Goal: Task Accomplishment & Management: Manage account settings

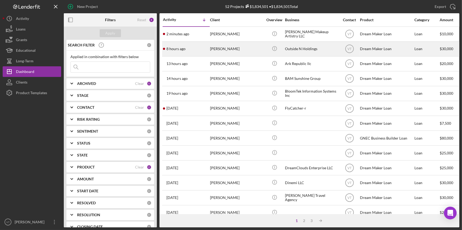
click at [215, 48] on div "[PERSON_NAME]" at bounding box center [236, 49] width 53 height 14
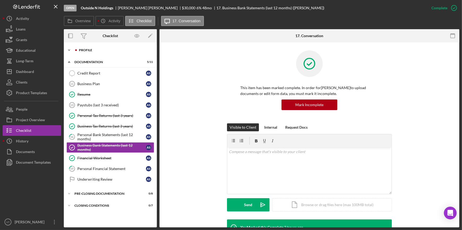
click at [69, 51] on icon "Icon/Expander" at bounding box center [69, 50] width 11 height 11
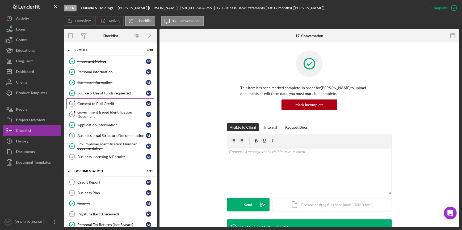
click at [91, 104] on div "Consent to Pull Credit" at bounding box center [111, 104] width 69 height 4
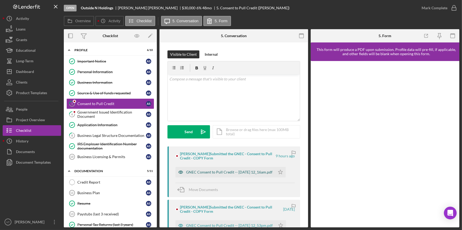
click at [233, 174] on div "GNEC Consent to Pull Credit -- [DATE] 12_16am.pdf" at bounding box center [229, 172] width 86 height 4
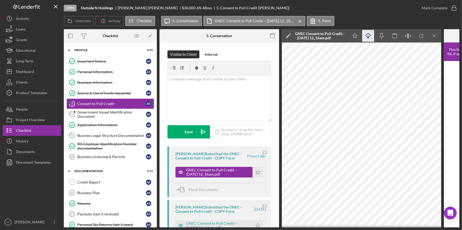
click at [366, 36] on icon "button" at bounding box center [367, 34] width 5 height 3
click at [426, 8] on div "Mark Complete" at bounding box center [434, 8] width 26 height 11
click at [256, 173] on icon "Icon/Star" at bounding box center [257, 172] width 11 height 11
click at [434, 8] on div "Mark Complete" at bounding box center [434, 8] width 26 height 11
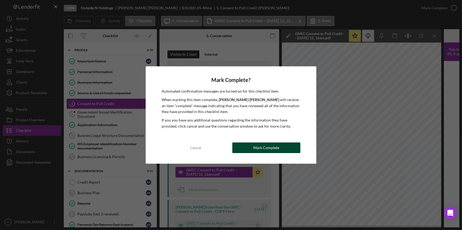
drag, startPoint x: 288, startPoint y: 145, endPoint x: 276, endPoint y: 139, distance: 13.9
click at [288, 145] on button "Mark Complete" at bounding box center [266, 148] width 68 height 11
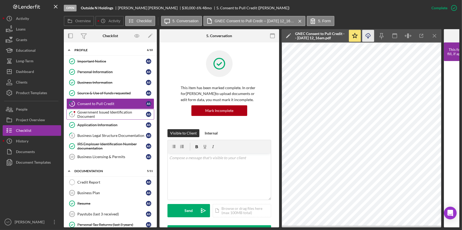
click at [113, 116] on div "Government Issued Identification Document" at bounding box center [111, 114] width 69 height 8
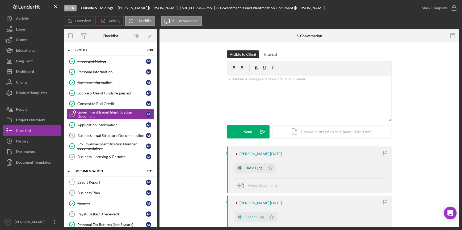
click at [249, 167] on div "Back 1.jpg" at bounding box center [253, 168] width 17 height 4
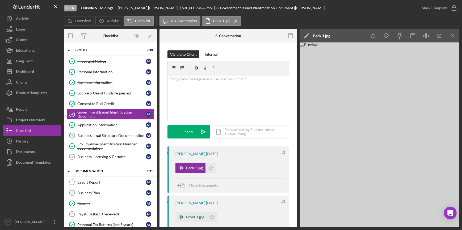
click at [190, 217] on div "Front 1.jpg" at bounding box center [195, 217] width 18 height 4
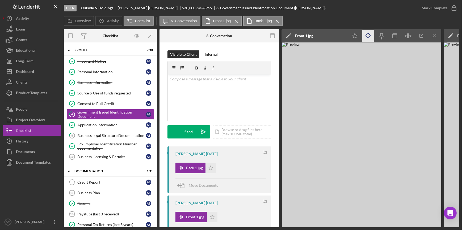
click at [367, 35] on icon "Icon/Download" at bounding box center [368, 36] width 12 height 12
drag, startPoint x: 306, startPoint y: 10, endPoint x: 319, endPoint y: 15, distance: 13.1
click at [308, 11] on div "Open Outside N Holdings [PERSON_NAME] $30,000 $30,000 6 % 48 mo 6. Government I…" at bounding box center [240, 8] width 352 height 16
drag, startPoint x: 211, startPoint y: 167, endPoint x: 208, endPoint y: 193, distance: 26.2
click at [210, 188] on div "[PERSON_NAME] [DATE] Back 1.jpg Icon/Star Move Documents" at bounding box center [219, 170] width 104 height 46
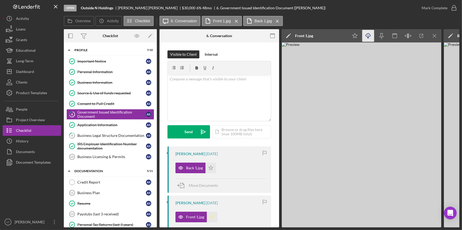
click at [212, 217] on icon "Icon/Star" at bounding box center [212, 217] width 11 height 11
click at [427, 10] on div "Mark Complete" at bounding box center [434, 8] width 26 height 11
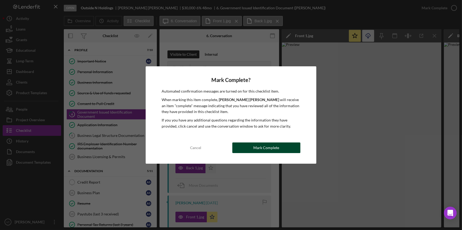
click at [256, 149] on div "Mark Complete" at bounding box center [266, 148] width 26 height 11
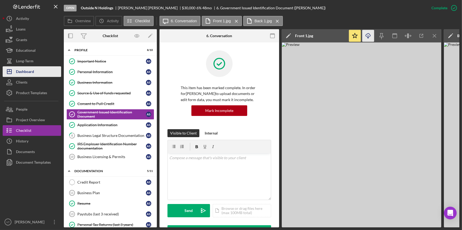
click at [31, 70] on div "Dashboard" at bounding box center [25, 72] width 18 height 12
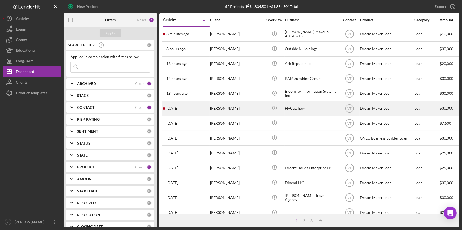
click at [199, 111] on div "[DATE] [PERSON_NAME]" at bounding box center [186, 108] width 46 height 14
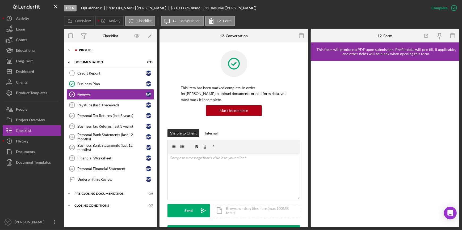
drag, startPoint x: 71, startPoint y: 48, endPoint x: 75, endPoint y: 53, distance: 6.6
click at [71, 49] on icon "Icon/Expander" at bounding box center [69, 50] width 11 height 11
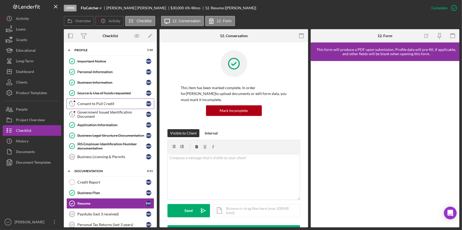
click at [111, 104] on div "Consent to Pull Credit" at bounding box center [111, 104] width 69 height 4
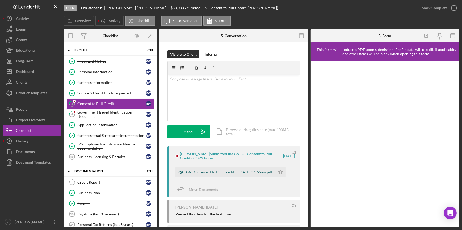
click at [242, 170] on div "GNEC Consent to Pull Credit -- [DATE] 07_59am.pdf" at bounding box center [229, 172] width 86 height 4
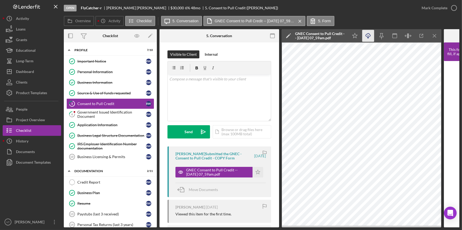
click at [365, 37] on icon "Icon/Download" at bounding box center [368, 36] width 12 height 12
click at [418, 8] on button "Mark Complete" at bounding box center [437, 8] width 43 height 11
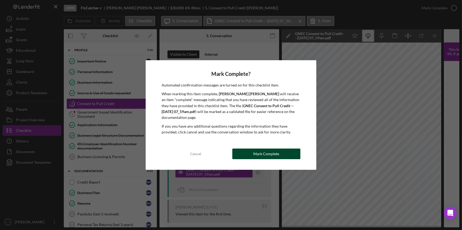
click at [251, 156] on button "Mark Complete" at bounding box center [266, 154] width 68 height 11
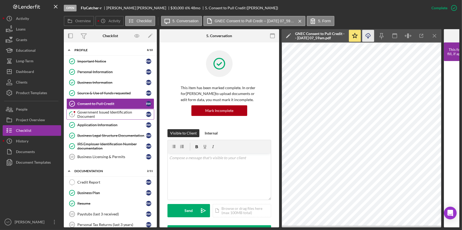
click at [94, 114] on div "Government Issued Identification Document" at bounding box center [111, 114] width 69 height 8
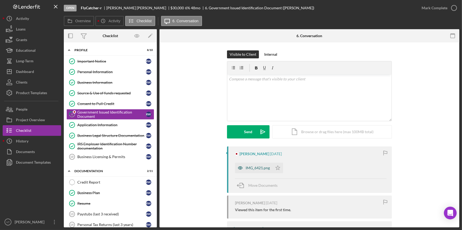
click at [258, 168] on div "IMG_6421.png" at bounding box center [257, 168] width 24 height 4
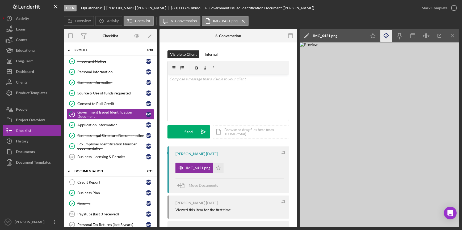
click at [386, 35] on icon "Icon/Download" at bounding box center [386, 36] width 12 height 12
drag, startPoint x: 311, startPoint y: 16, endPoint x: 314, endPoint y: 16, distance: 2.9
click at [314, 16] on div "Open FlyCatcher-r [PERSON_NAME] $30,000 $30,000 6 % 48 mo 6. Government Issued …" at bounding box center [261, 114] width 395 height 228
click at [396, 16] on div "Open FlyCatcher-r [PERSON_NAME] $30,000 $30,000 6 % 48 mo 6. Government Issued …" at bounding box center [240, 8] width 352 height 16
click at [432, 6] on div "Mark Complete" at bounding box center [434, 8] width 26 height 11
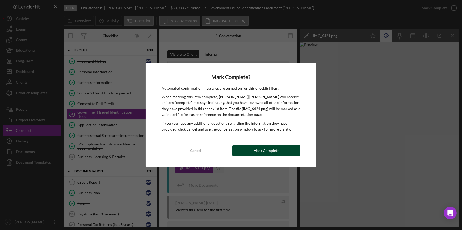
click at [255, 149] on div "Mark Complete" at bounding box center [266, 151] width 26 height 11
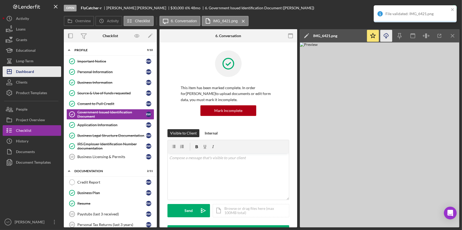
click at [27, 74] on div "Dashboard" at bounding box center [25, 72] width 18 height 12
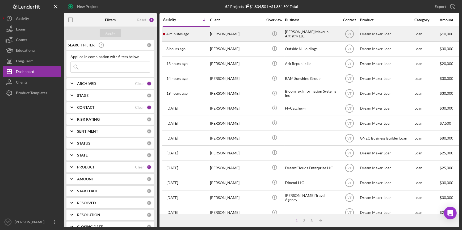
click at [206, 37] on div "4 minutes ago [PERSON_NAME]" at bounding box center [186, 34] width 46 height 14
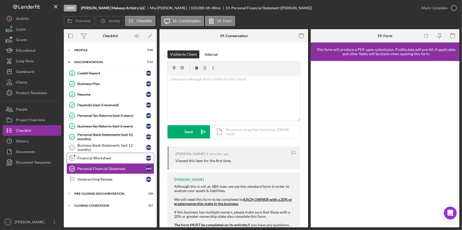
click at [102, 154] on link "18 Financial Worksheet M M" at bounding box center [110, 158] width 88 height 11
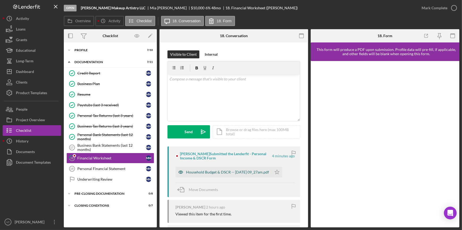
click at [197, 172] on div "Household Budget & DSCR -- [DATE] 09_27am.pdf" at bounding box center [227, 172] width 83 height 4
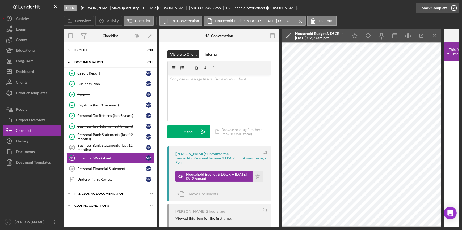
click at [440, 8] on div "Mark Complete" at bounding box center [434, 8] width 26 height 11
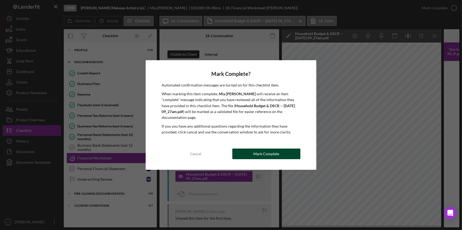
click at [241, 154] on button "Mark Complete" at bounding box center [266, 154] width 68 height 11
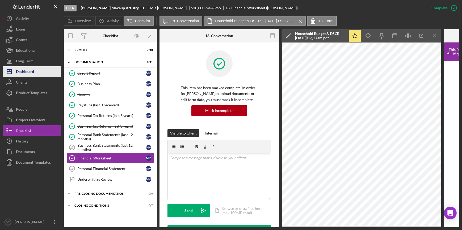
click at [42, 67] on button "Icon/Dashboard Dashboard" at bounding box center [32, 71] width 58 height 11
